Goal: Navigation & Orientation: Find specific page/section

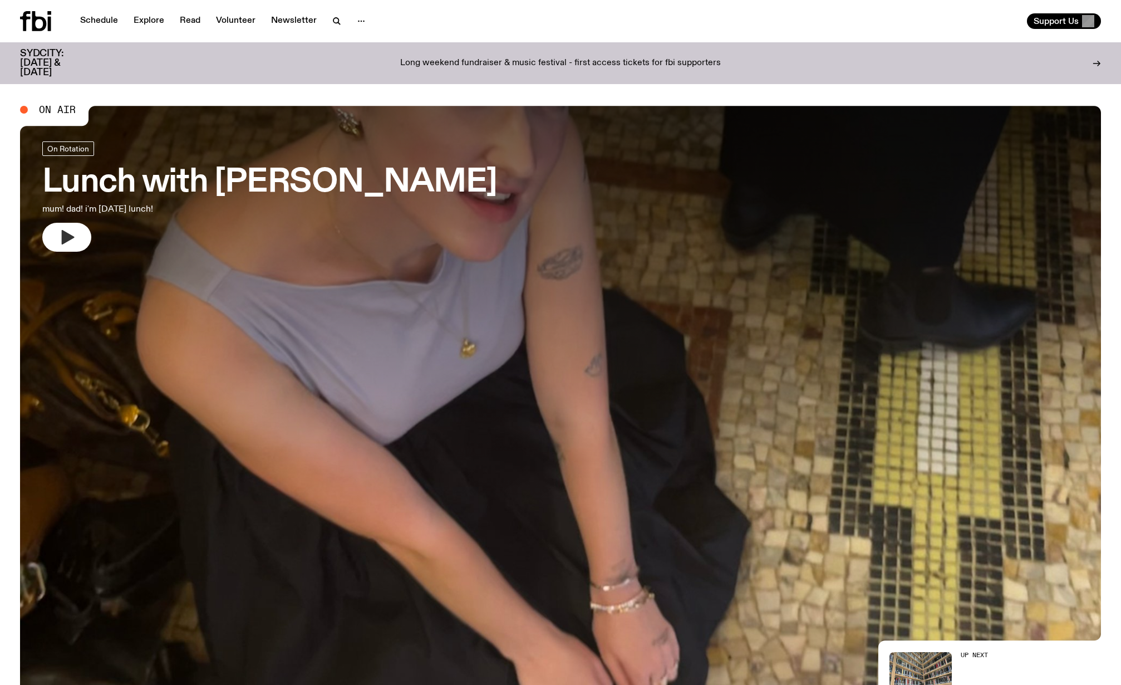
click at [71, 236] on icon "button" at bounding box center [68, 237] width 13 height 14
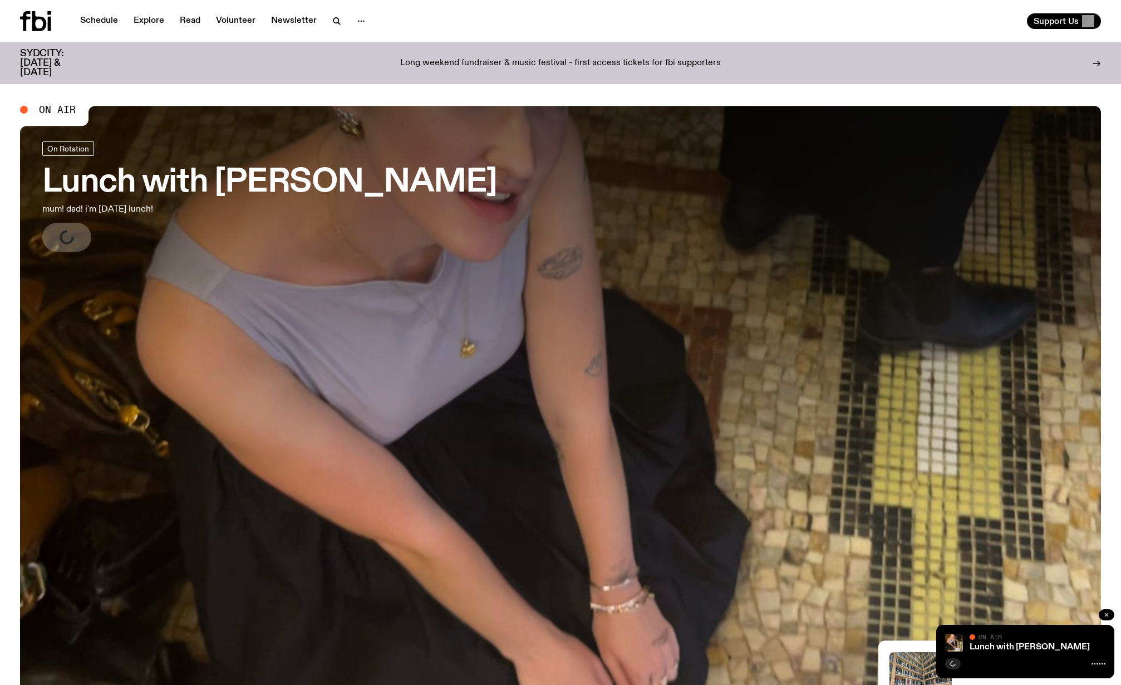
click at [1109, 615] on icon "button" at bounding box center [1107, 614] width 7 height 7
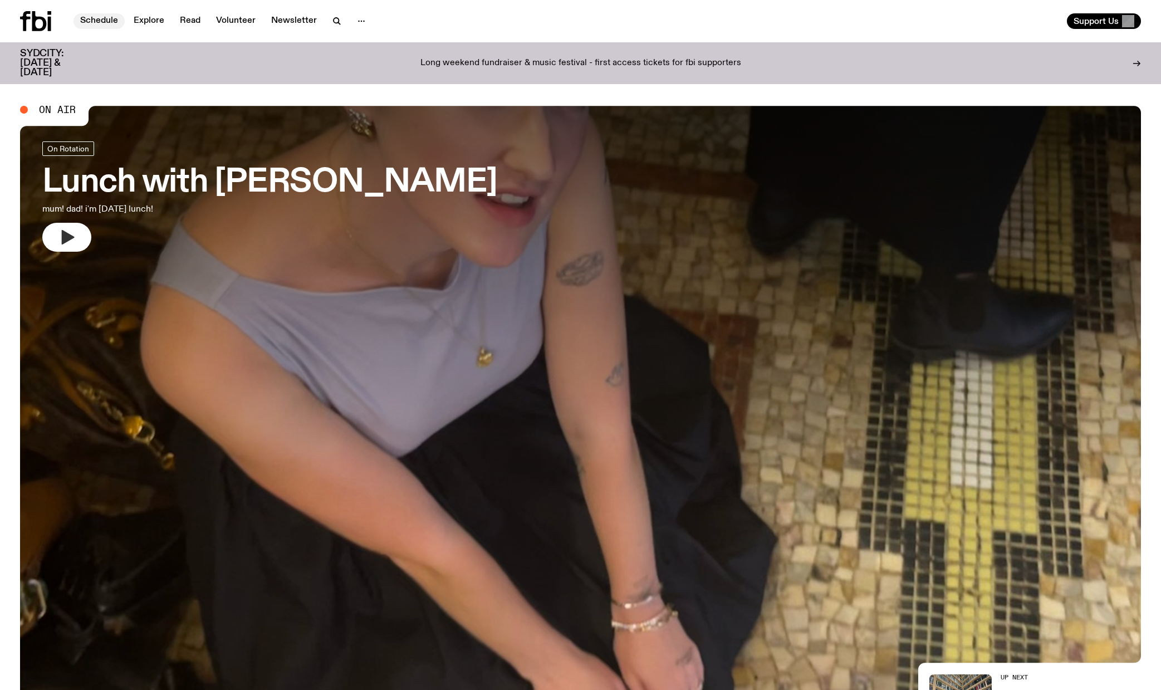
click at [95, 20] on link "Schedule" at bounding box center [98, 21] width 51 height 16
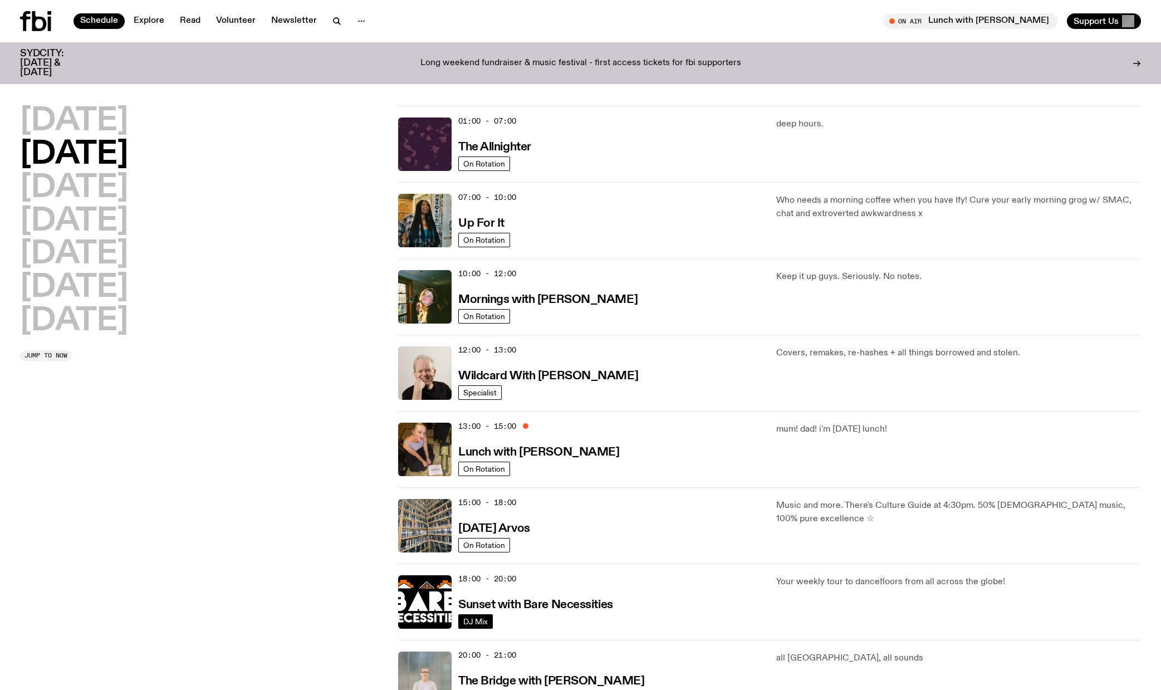
click at [481, 619] on span "DJ Mix" at bounding box center [475, 621] width 24 height 8
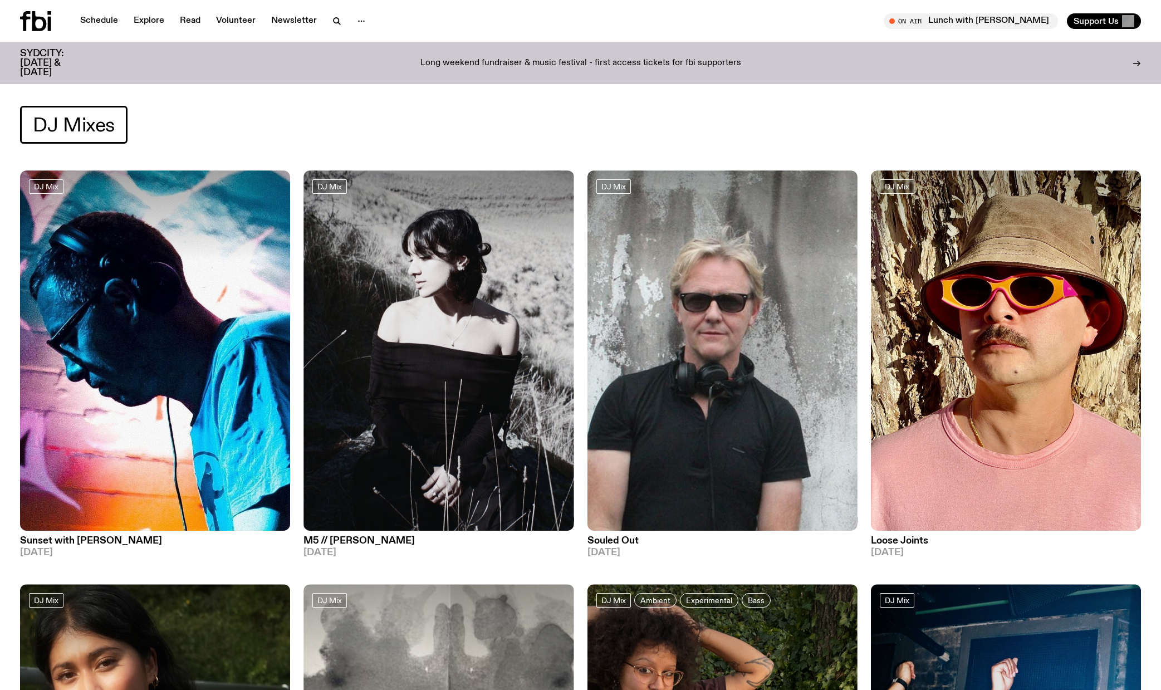
click at [1121, 134] on div "DJ Mixes" at bounding box center [580, 138] width 1161 height 65
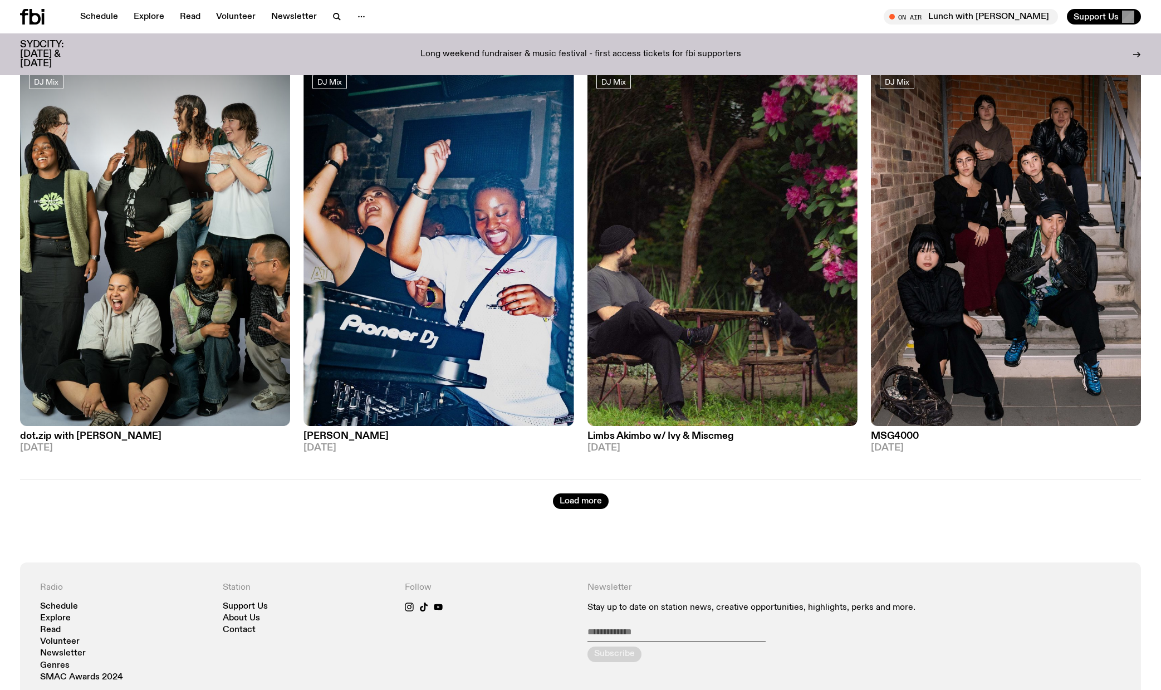
scroll to position [2183, 0]
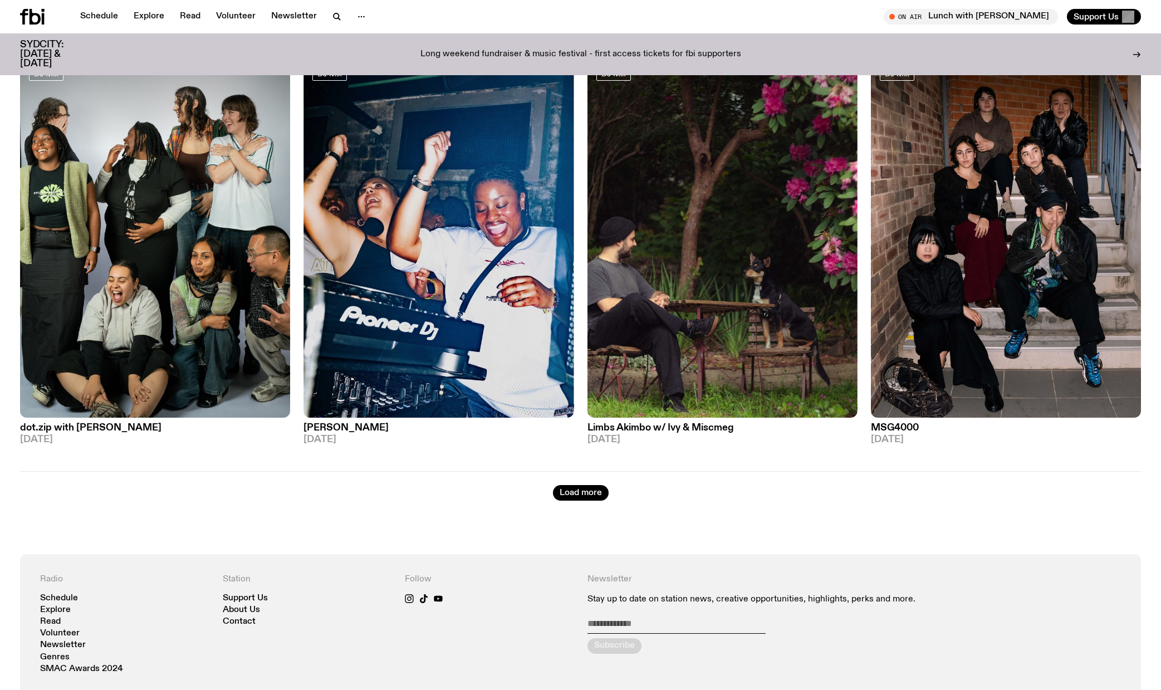
click at [585, 486] on button "Load more" at bounding box center [581, 493] width 56 height 16
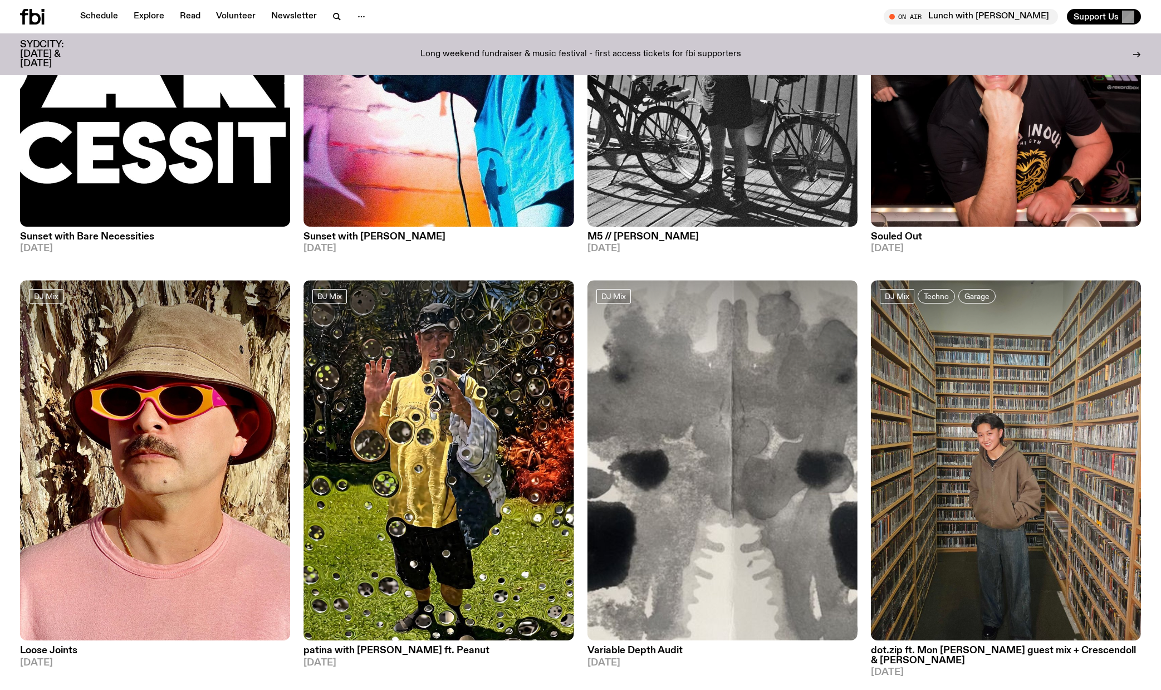
scroll to position [4454, 0]
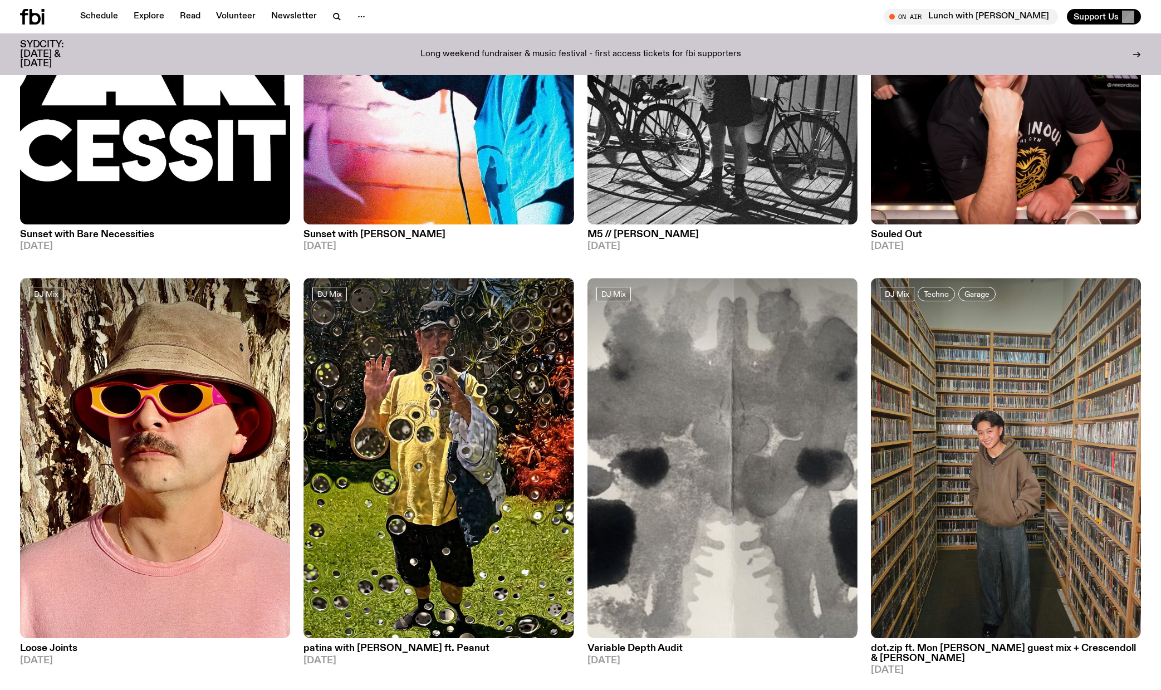
click at [37, 15] on icon at bounding box center [35, 17] width 11 height 16
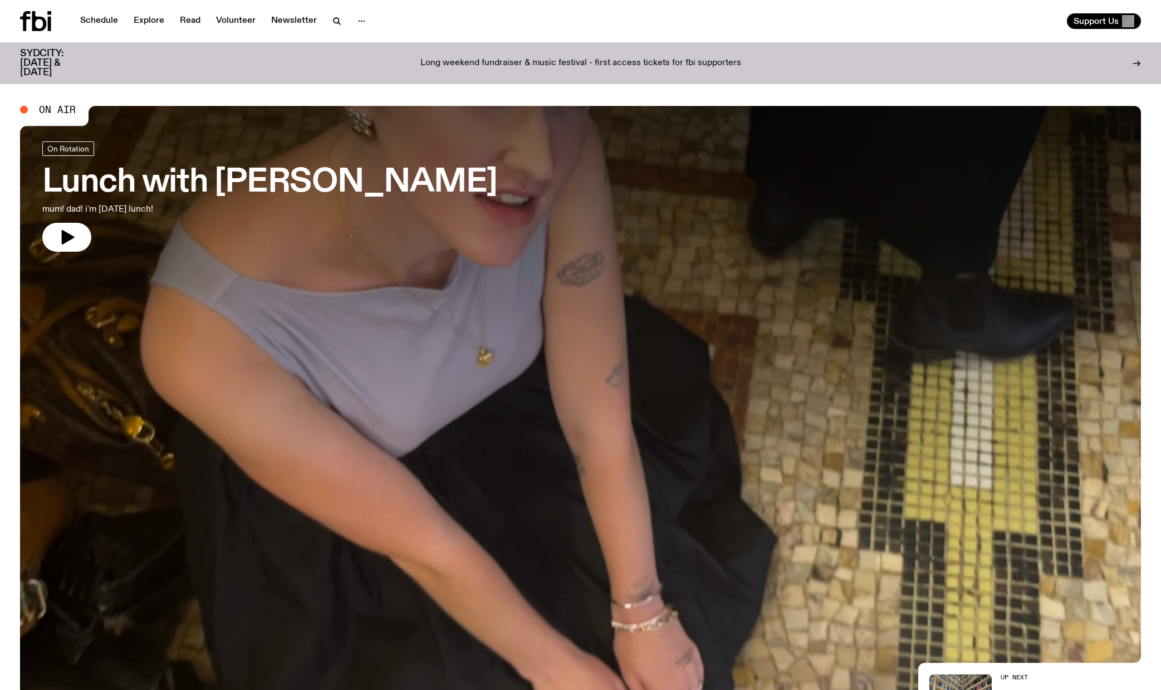
click at [967, 26] on div "Support Us" at bounding box center [863, 21] width 556 height 16
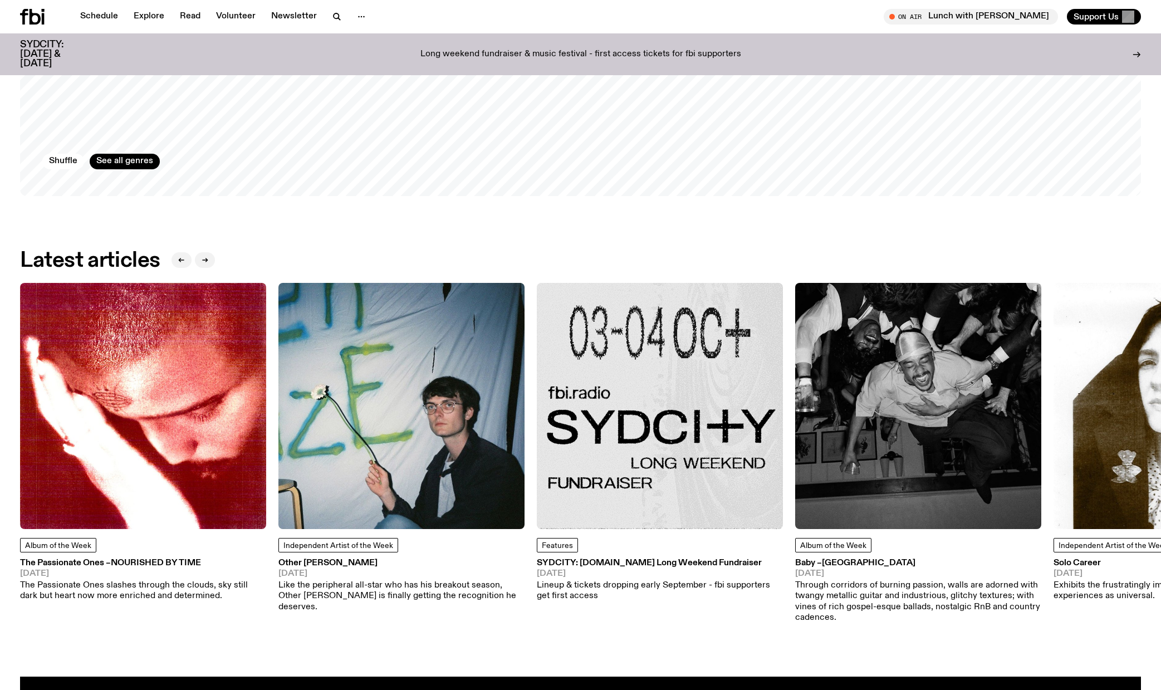
scroll to position [1604, 0]
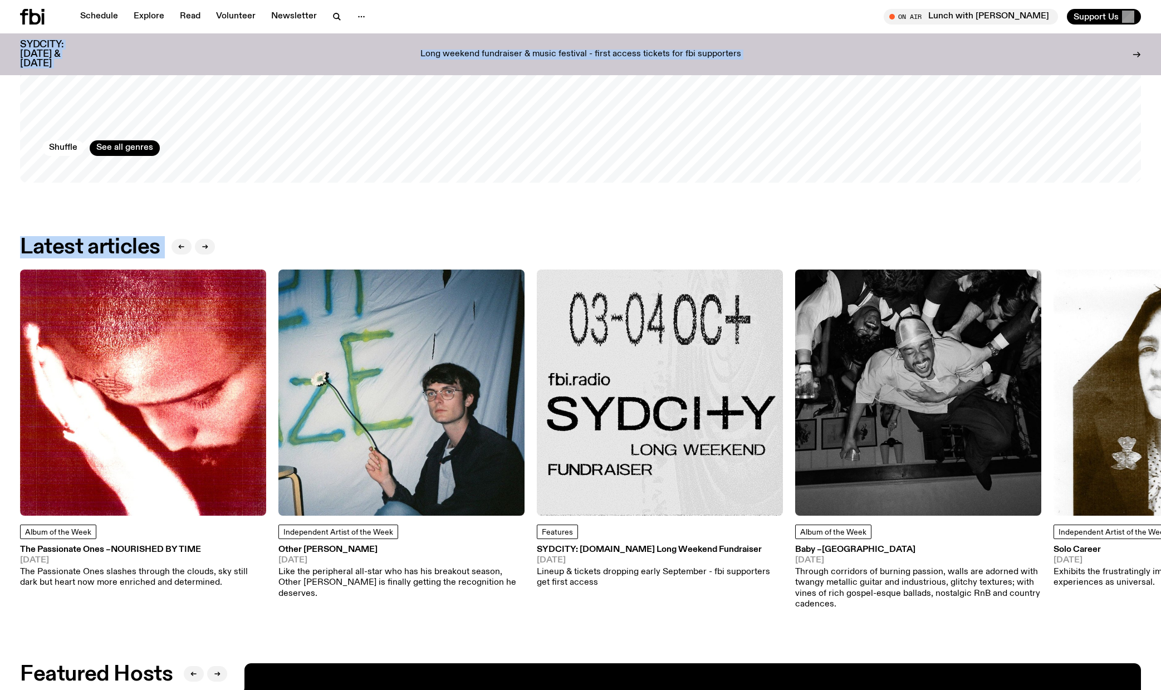
drag, startPoint x: 1086, startPoint y: 247, endPoint x: 1071, endPoint y: 33, distance: 214.3
click at [1073, 21] on div "Schedule Explore Read Volunteer Newsletter About Us Contact Champions of emergi…" at bounding box center [580, 74] width 1161 height 3357
click at [36, 16] on icon at bounding box center [32, 17] width 24 height 16
click at [102, 16] on link "Schedule" at bounding box center [98, 17] width 51 height 16
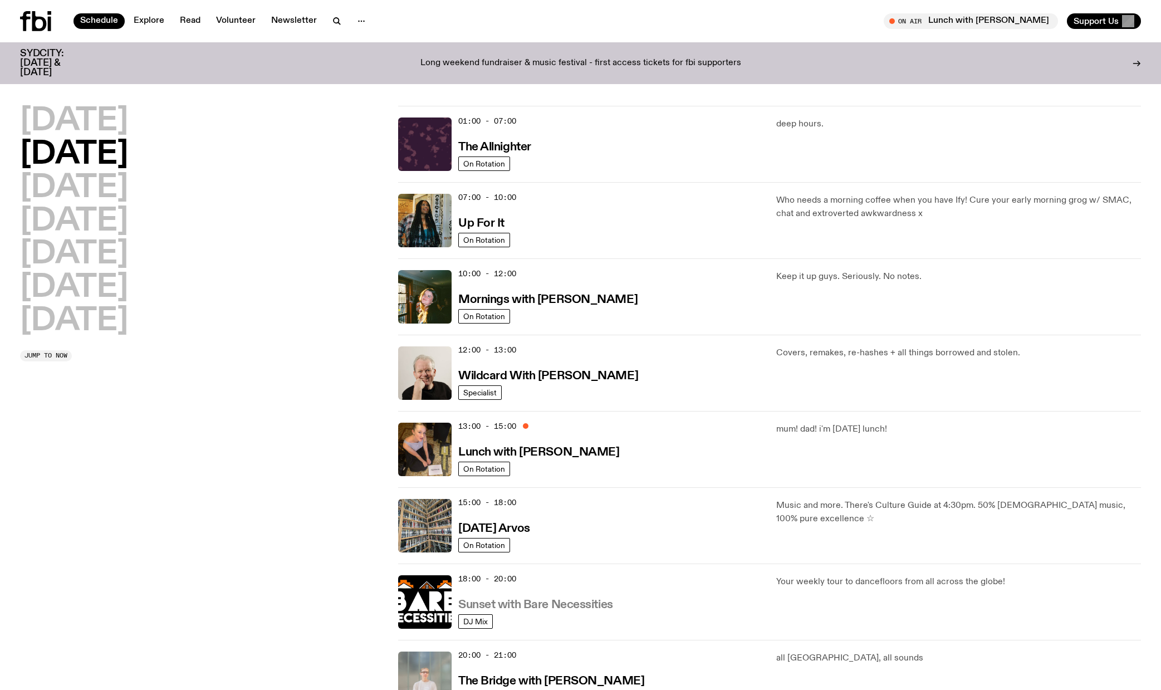
click at [532, 606] on h3 "Sunset with Bare Necessities" at bounding box center [535, 605] width 155 height 12
